Goal: Task Accomplishment & Management: Use online tool/utility

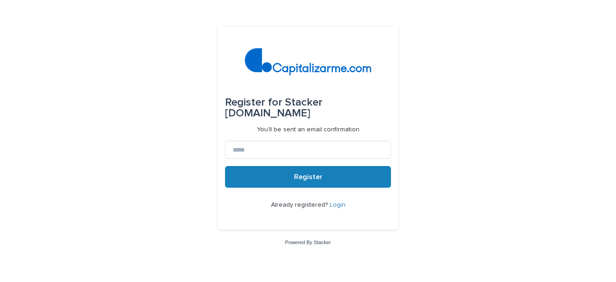
click at [336, 206] on link "Login" at bounding box center [338, 204] width 16 height 6
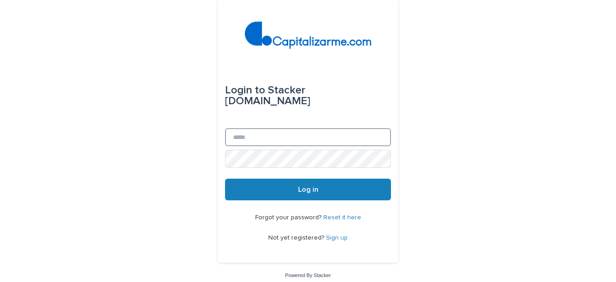
click at [298, 145] on input "Email" at bounding box center [308, 137] width 166 height 18
type input "**********"
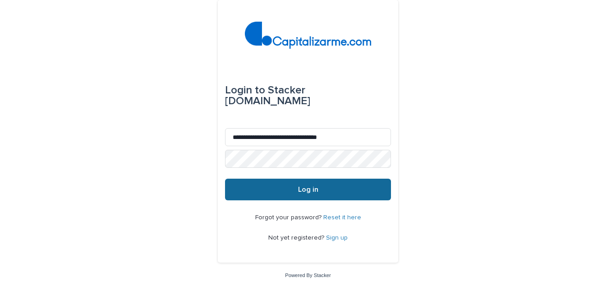
click at [311, 184] on button "Log in" at bounding box center [308, 190] width 166 height 22
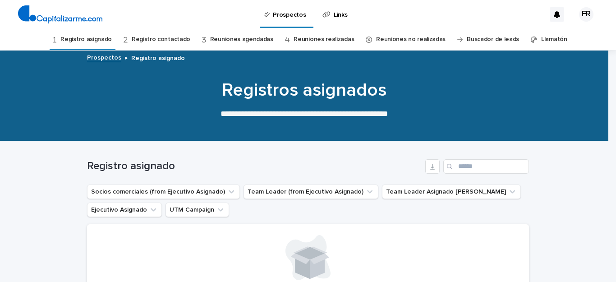
click at [295, 14] on p "Prospectos" at bounding box center [289, 9] width 33 height 19
click at [134, 210] on button "Ejecutivo Asignado" at bounding box center [124, 209] width 75 height 14
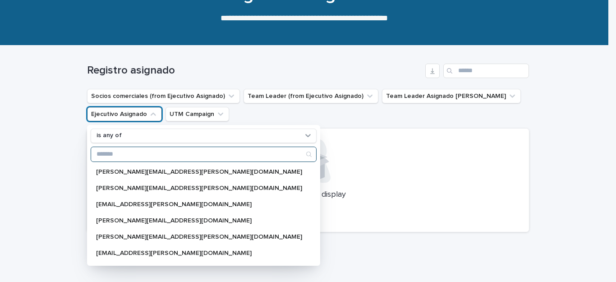
scroll to position [112, 0]
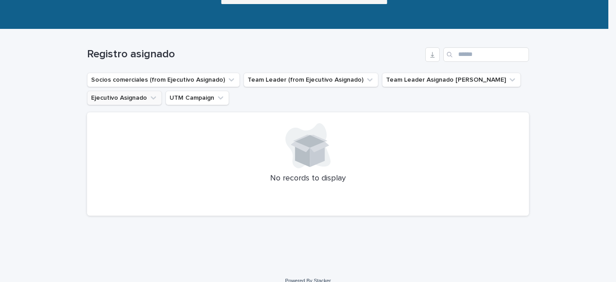
click at [145, 92] on button "Ejecutivo Asignado" at bounding box center [124, 98] width 75 height 14
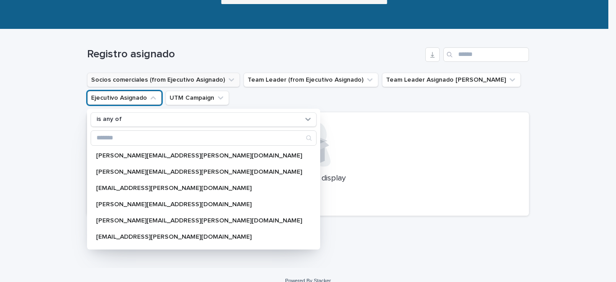
click at [184, 83] on button "Socios comerciales (from Ejecutivo Asignado)" at bounding box center [163, 80] width 153 height 14
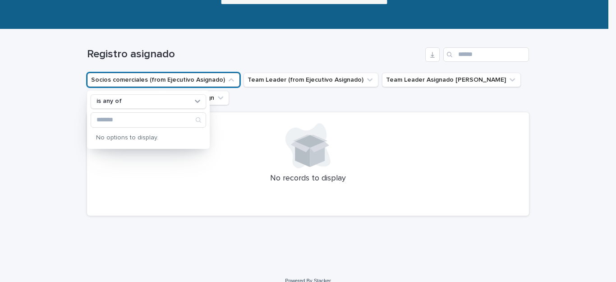
click at [216, 83] on button "Socios comerciales (from Ejecutivo Asignado)" at bounding box center [163, 80] width 153 height 14
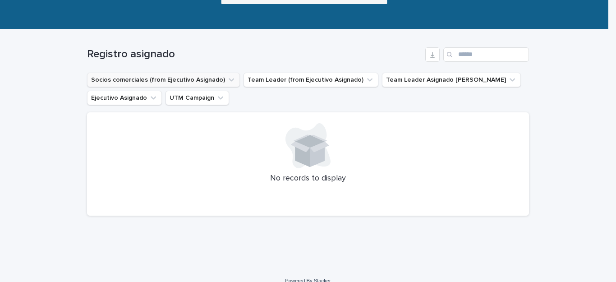
click at [216, 83] on button "Socios comerciales (from Ejecutivo Asignado)" at bounding box center [163, 80] width 153 height 14
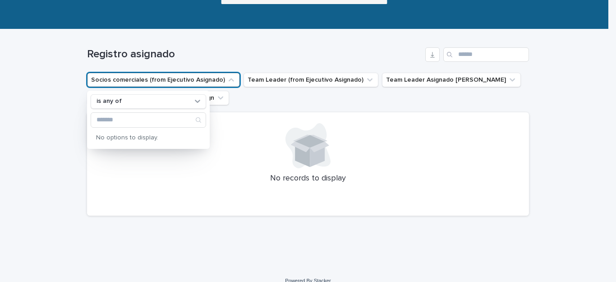
click at [224, 124] on div at bounding box center [308, 145] width 420 height 45
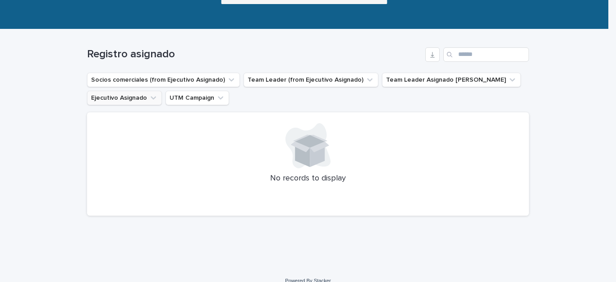
click at [153, 101] on button "Ejecutivo Asignado" at bounding box center [124, 98] width 75 height 14
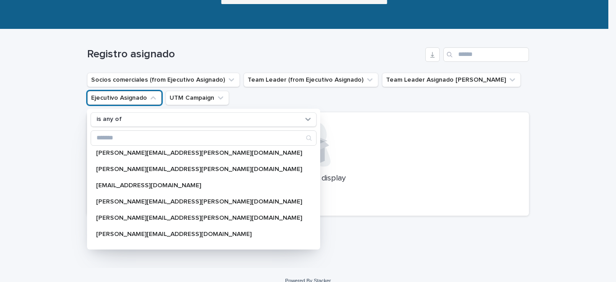
scroll to position [178, 0]
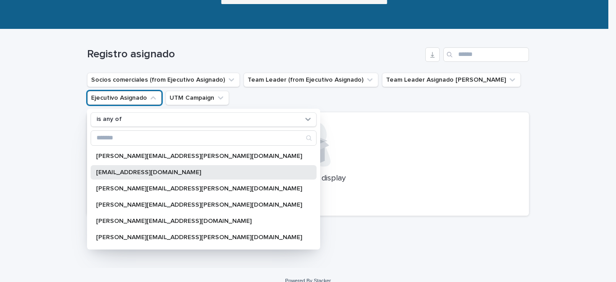
click at [192, 176] on div "emyr.oyanedel@capitalizarme.com" at bounding box center [204, 172] width 226 height 14
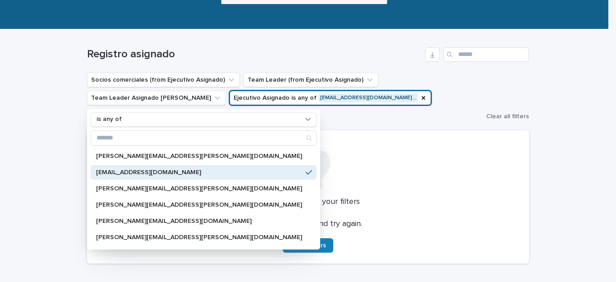
click at [414, 234] on div "No records match your filters Clear your filters and try again. Clear Filters" at bounding box center [308, 196] width 442 height 133
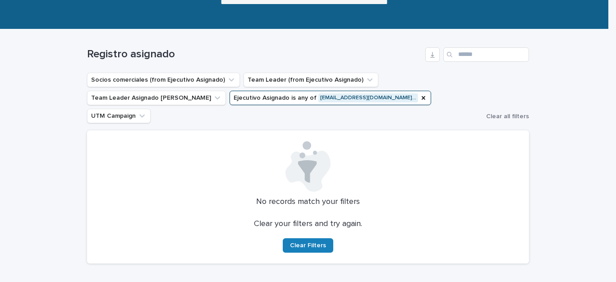
click at [52, 217] on div "Loading... Saving… Loading... Saving… Registro asignado Socios comerciales (fro…" at bounding box center [308, 172] width 616 height 286
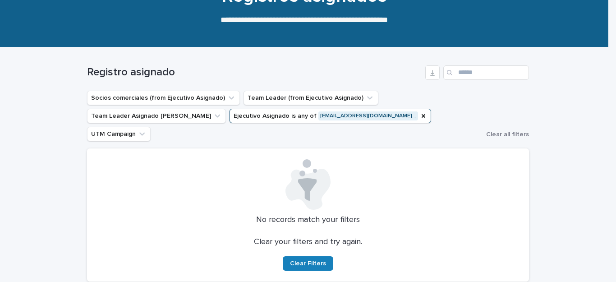
scroll to position [76, 0]
